Goal: Task Accomplishment & Management: Manage account settings

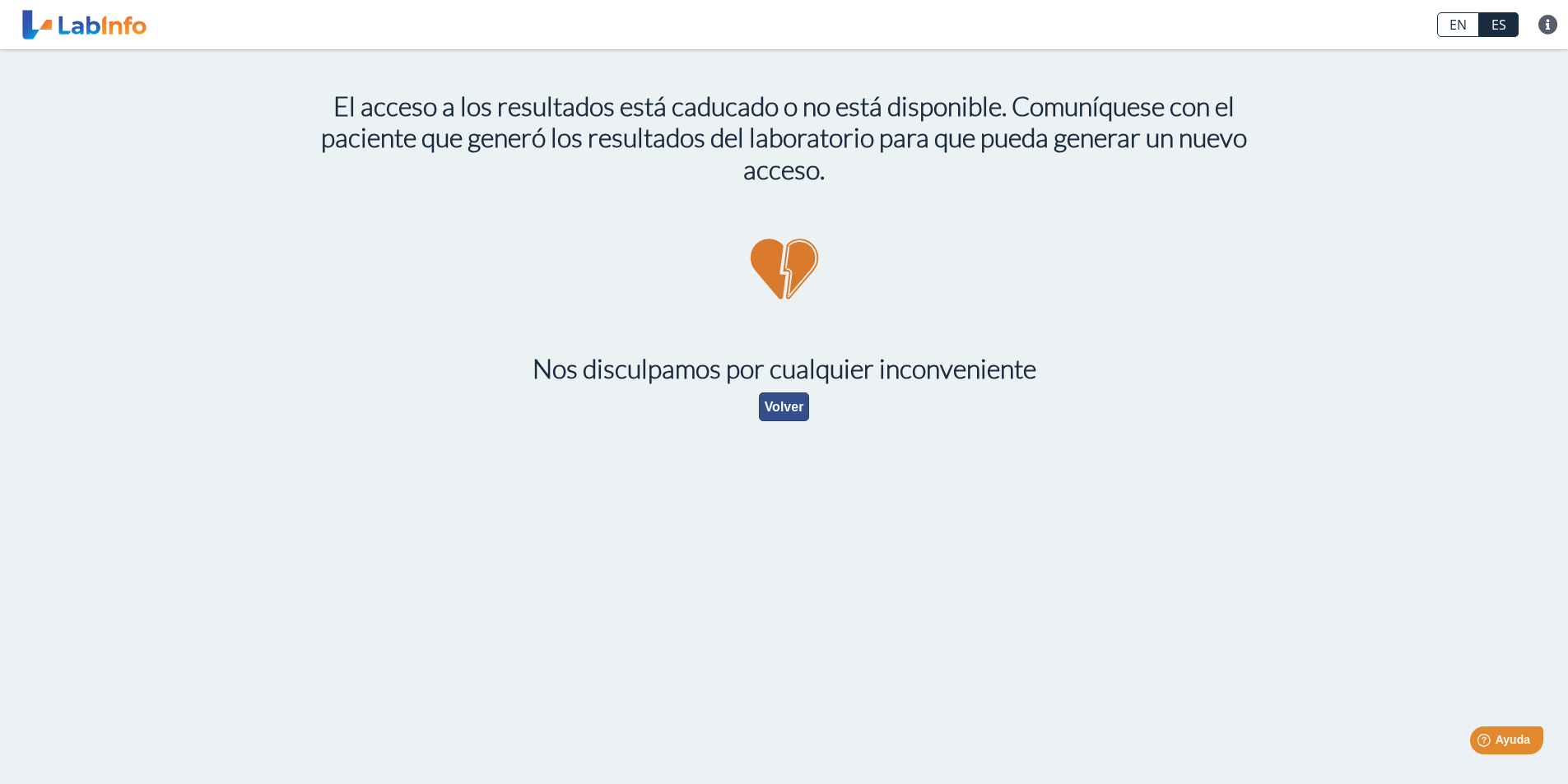
click at [787, 413] on button "Volver" at bounding box center [784, 407] width 51 height 29
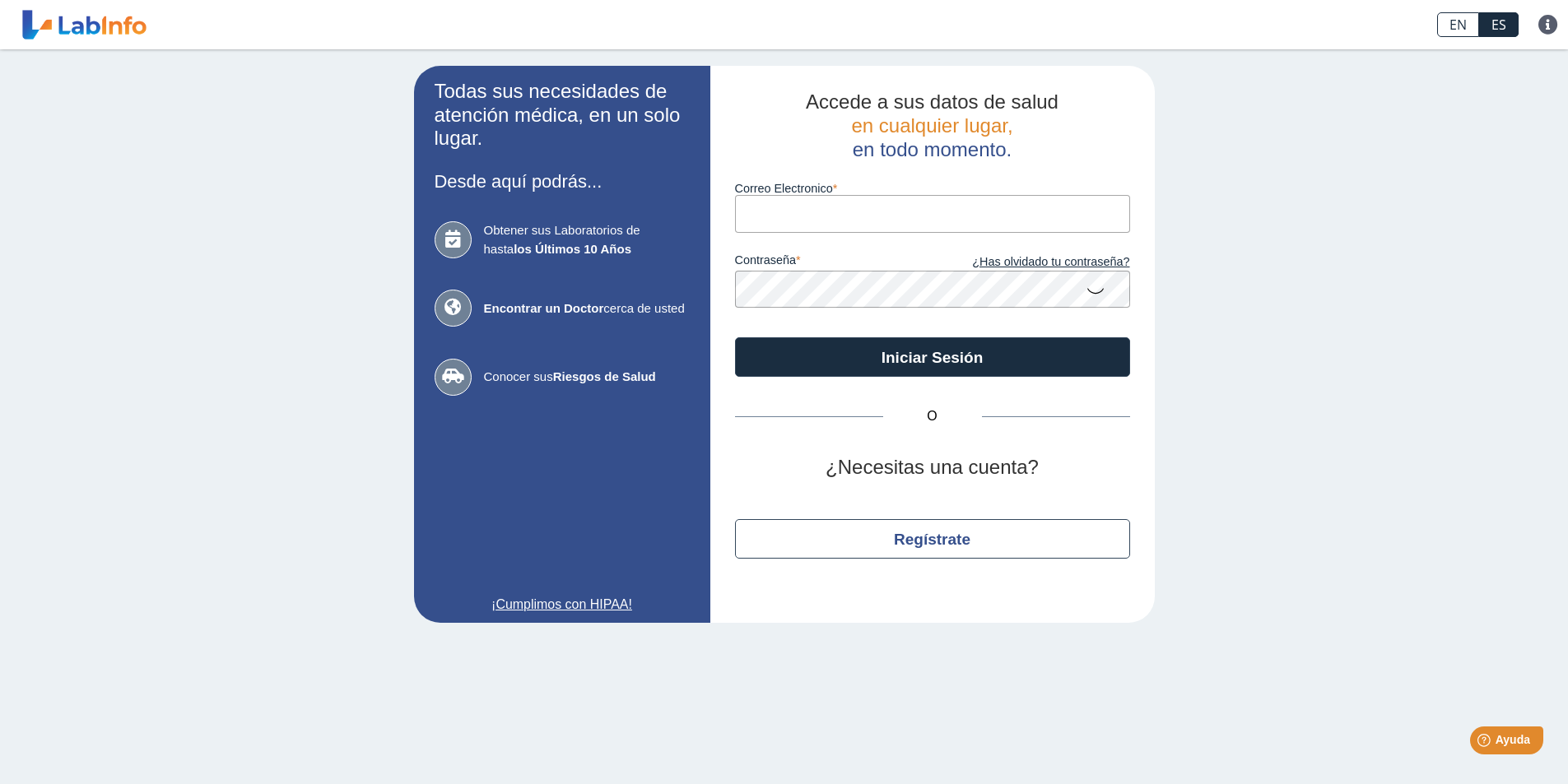
click at [772, 224] on input "Correo Electronico" at bounding box center [932, 214] width 395 height 37
click at [1094, 293] on icon at bounding box center [1095, 290] width 19 height 32
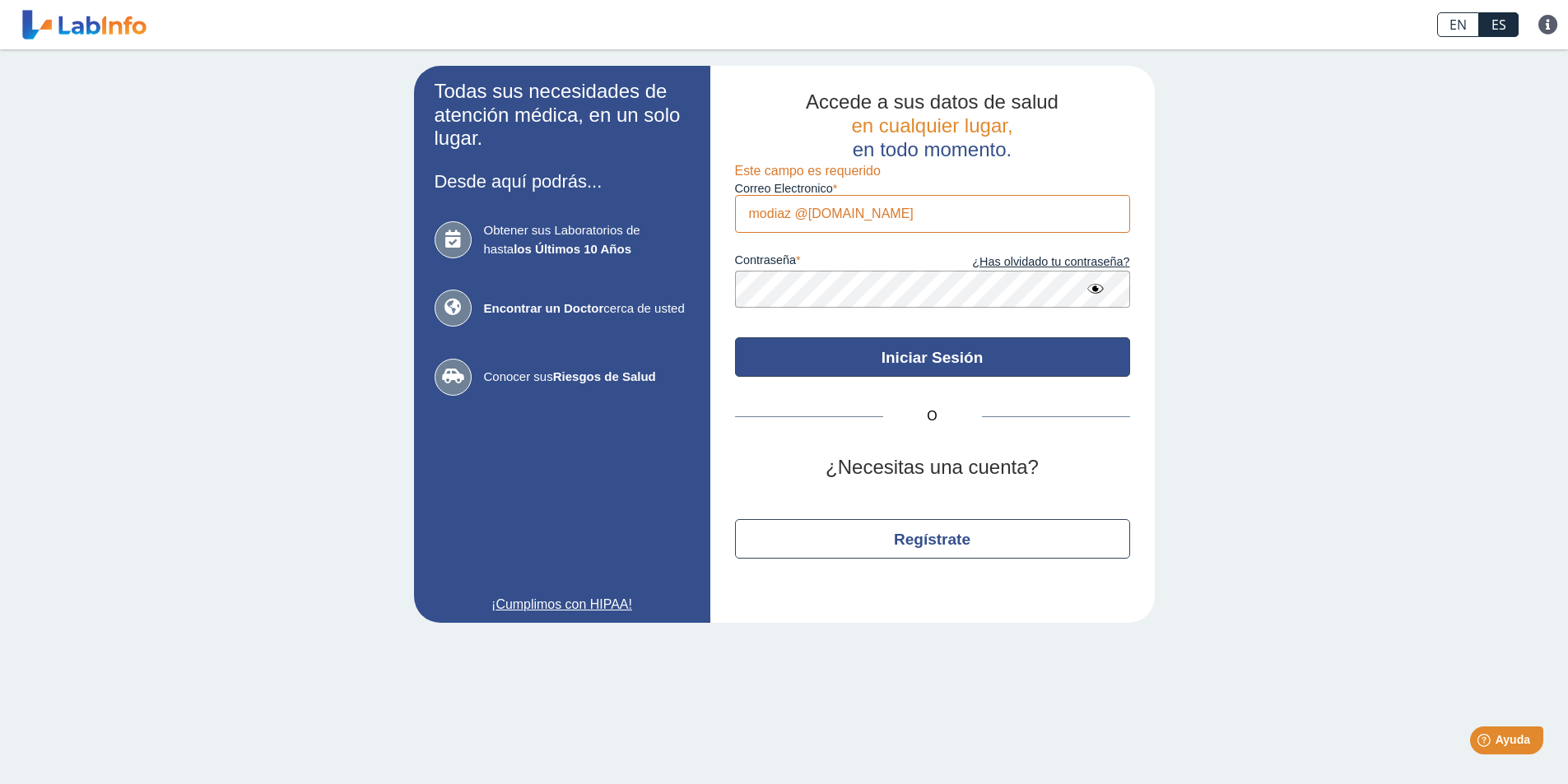
click at [947, 362] on button "Iniciar Sesión" at bounding box center [932, 357] width 395 height 40
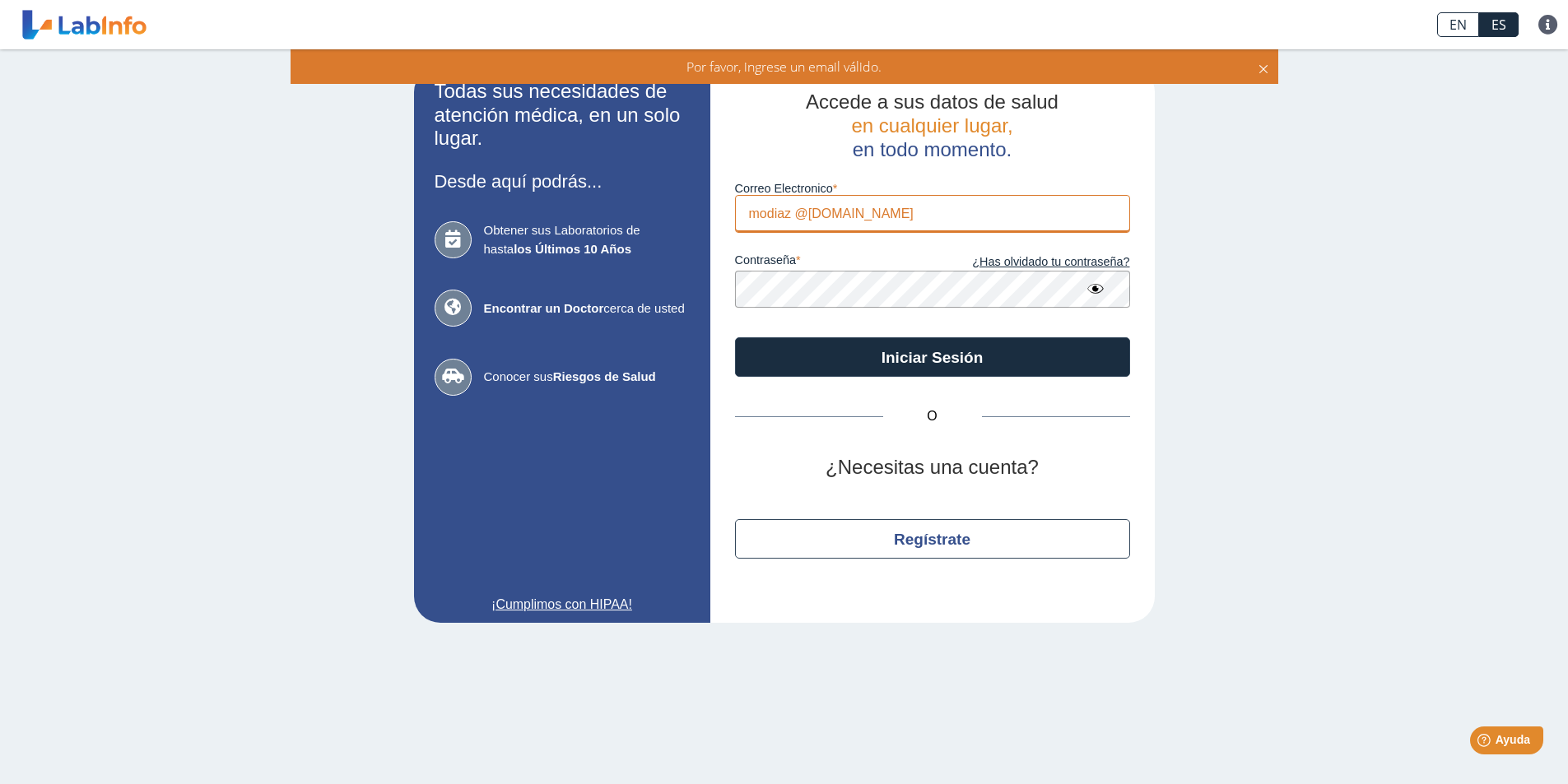
click at [861, 207] on input "modiaz @[DOMAIN_NAME]" at bounding box center [932, 214] width 395 height 37
click at [795, 211] on input "modiaz @[DOMAIN_NAME]" at bounding box center [932, 214] width 395 height 37
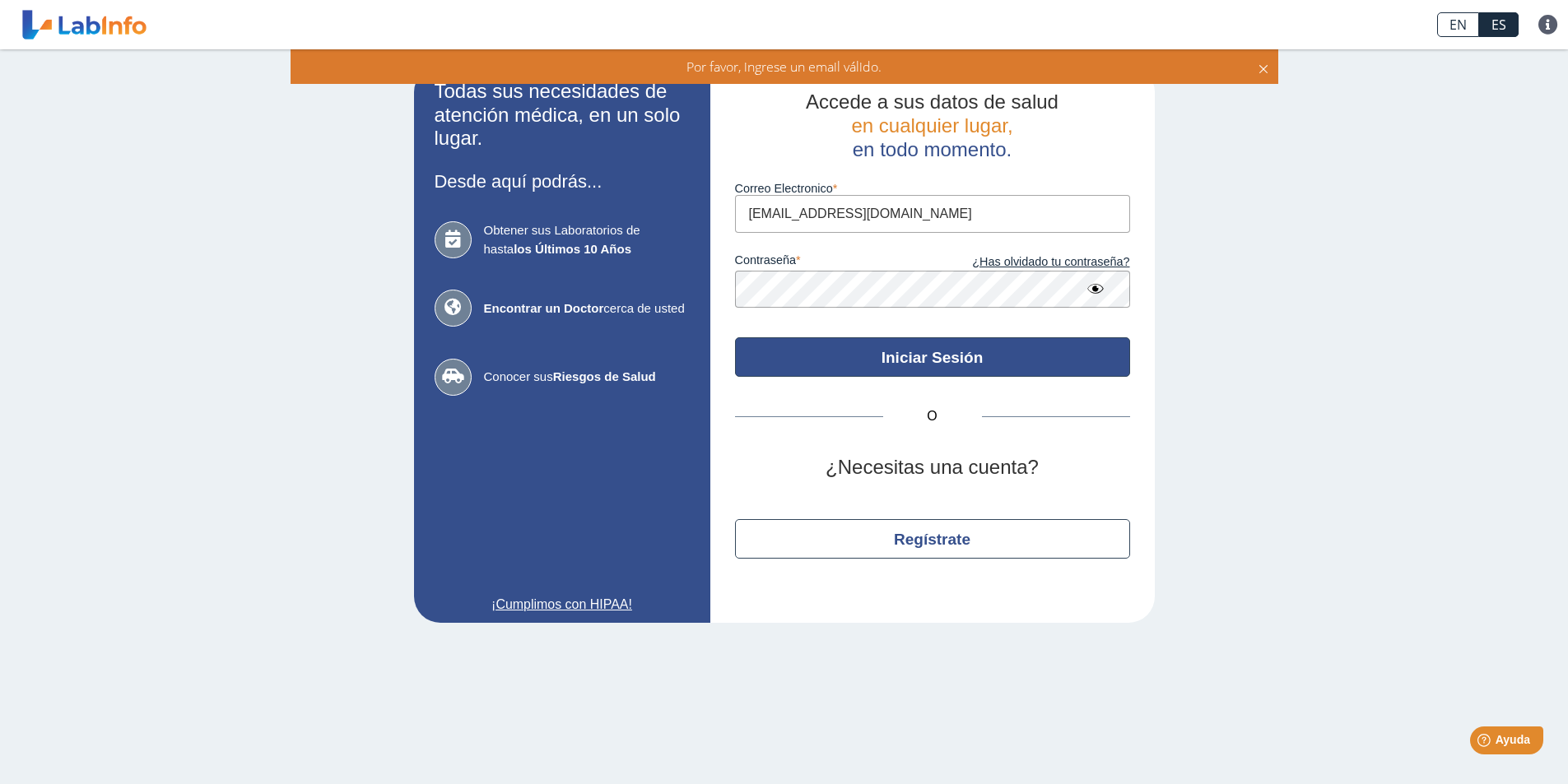
type input "[EMAIL_ADDRESS][DOMAIN_NAME]"
click at [944, 361] on button "Iniciar Sesión" at bounding box center [932, 357] width 395 height 40
